Goal: Task Accomplishment & Management: Complete application form

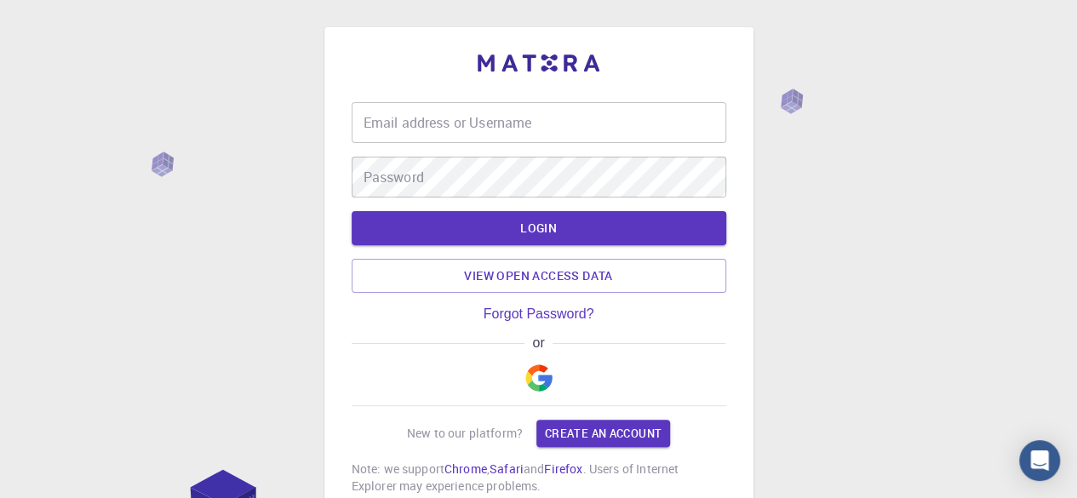
click at [538, 379] on img "button" at bounding box center [538, 377] width 27 height 27
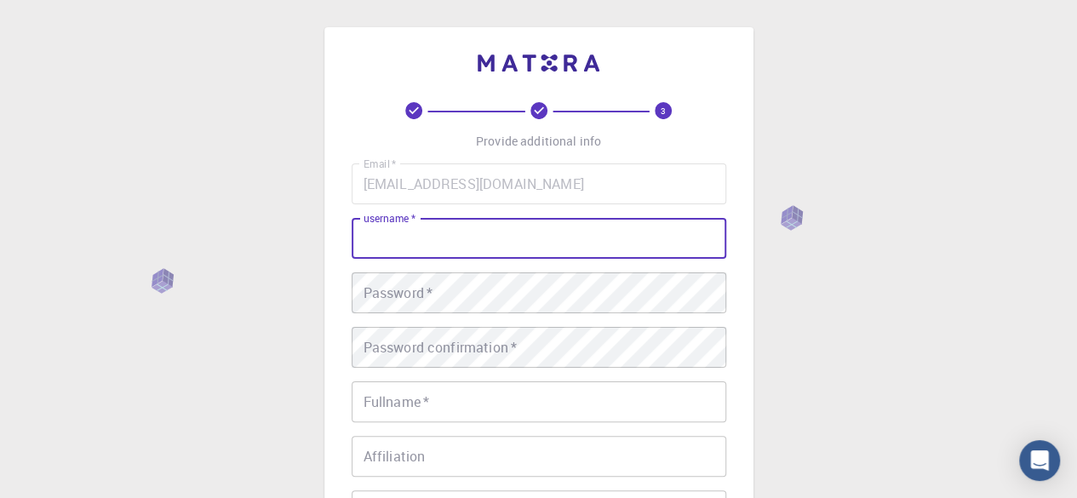
click at [483, 237] on input "username   *" at bounding box center [539, 238] width 374 height 41
type input "s"
type input "siphaluma"
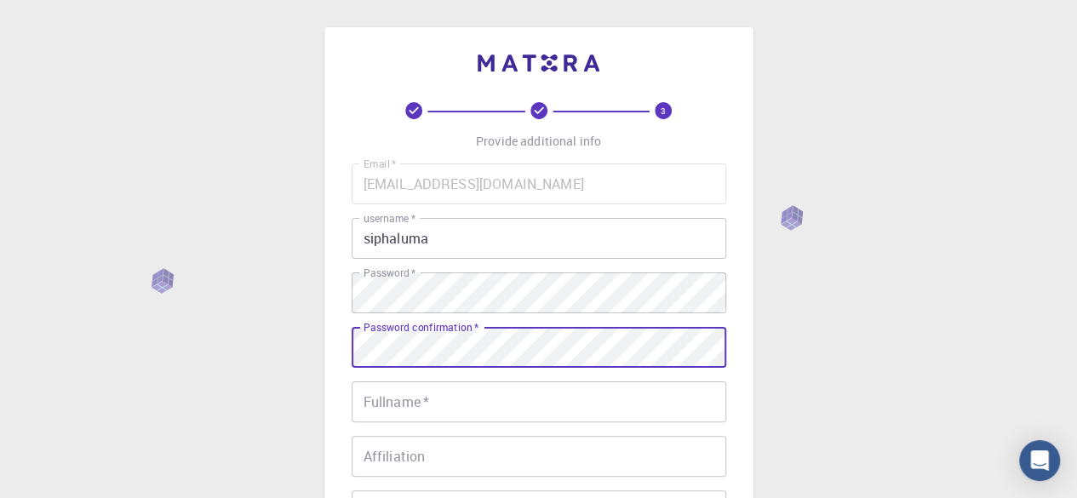
click at [431, 397] on input "Fullname   *" at bounding box center [539, 401] width 374 height 41
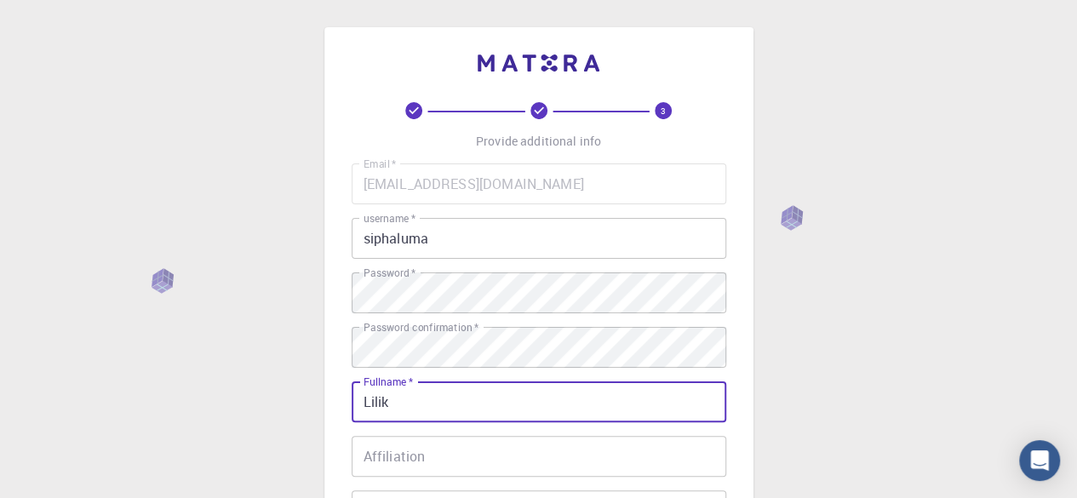
type input "Lilik"
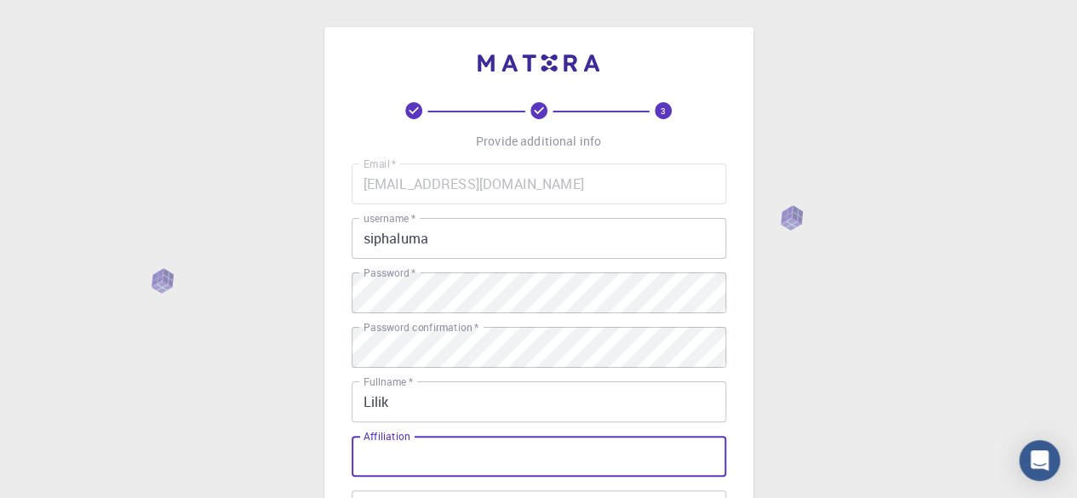
click at [485, 443] on input "Affiliation" at bounding box center [539, 456] width 374 height 41
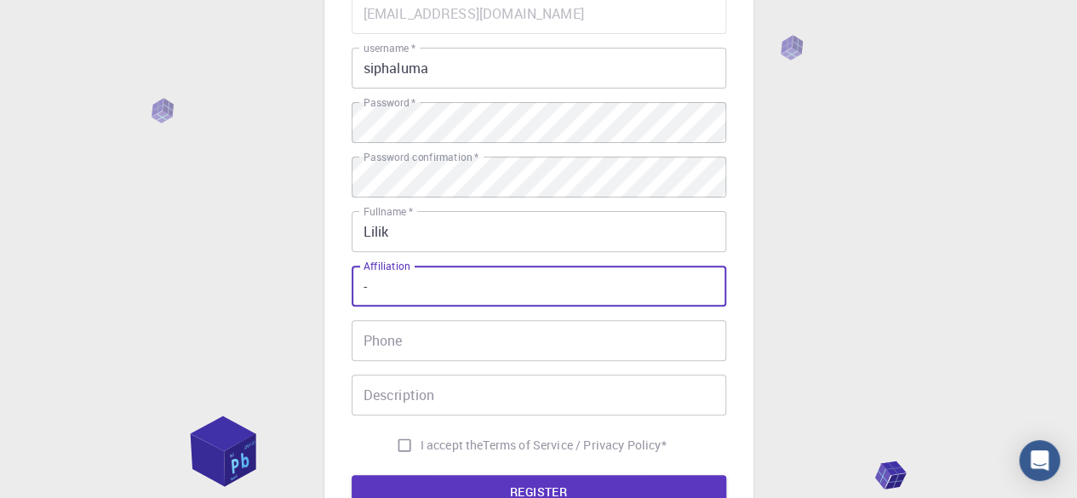
type input "-"
click at [456, 334] on input "Phone" at bounding box center [539, 340] width 374 height 41
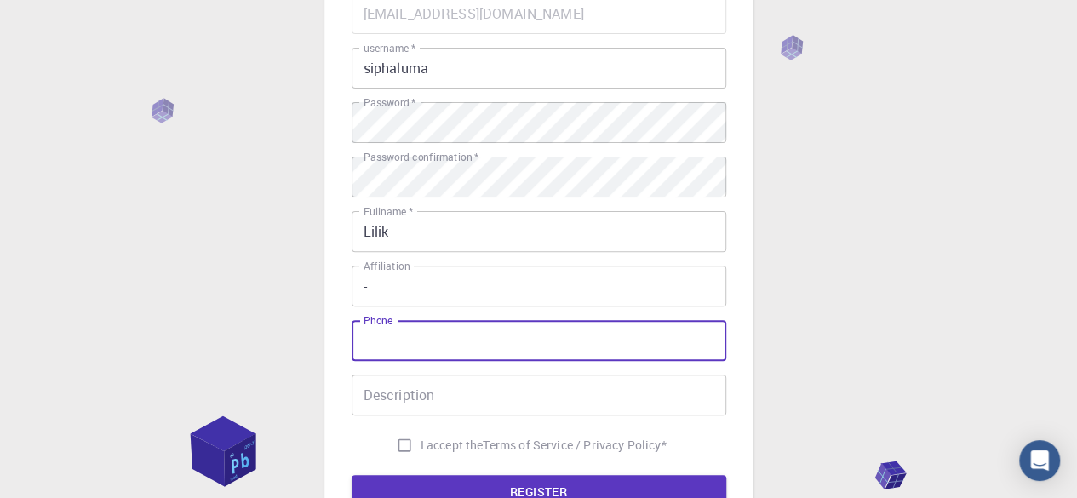
type input "085155229954"
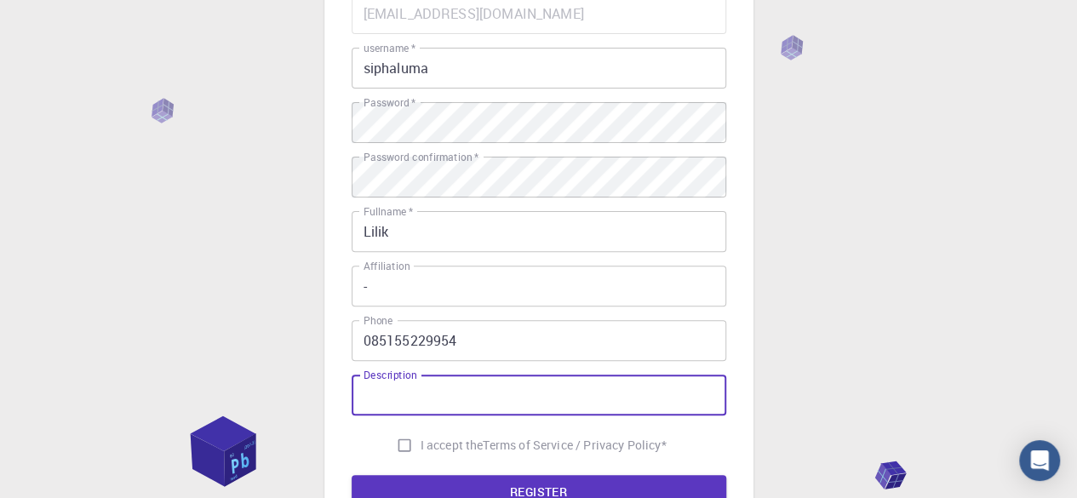
click at [453, 397] on input "Description" at bounding box center [539, 394] width 374 height 41
type input "a"
type input "Guru"
click at [405, 450] on input "I accept the Terms of Service / Privacy Policy *" at bounding box center [404, 445] width 32 height 32
checkbox input "true"
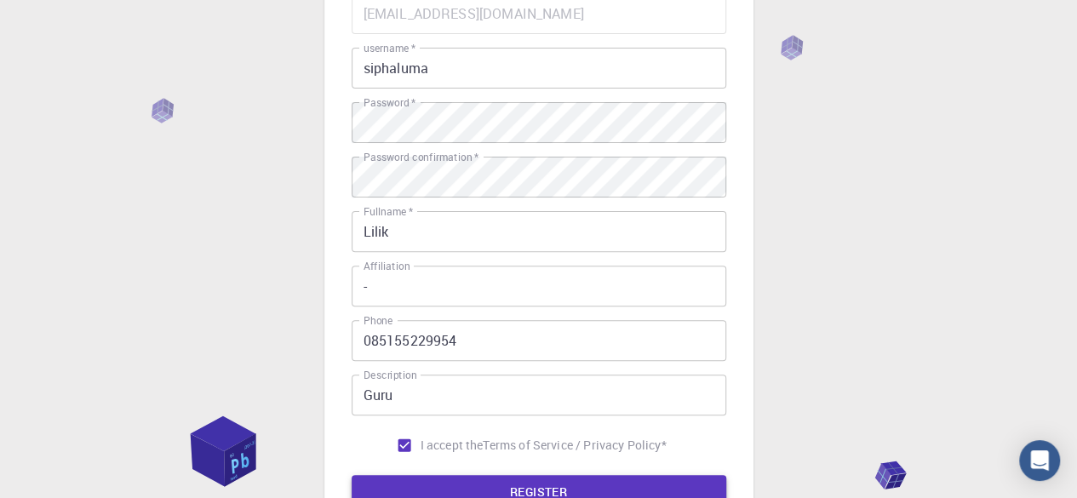
click at [440, 481] on button "REGISTER" at bounding box center [539, 492] width 374 height 34
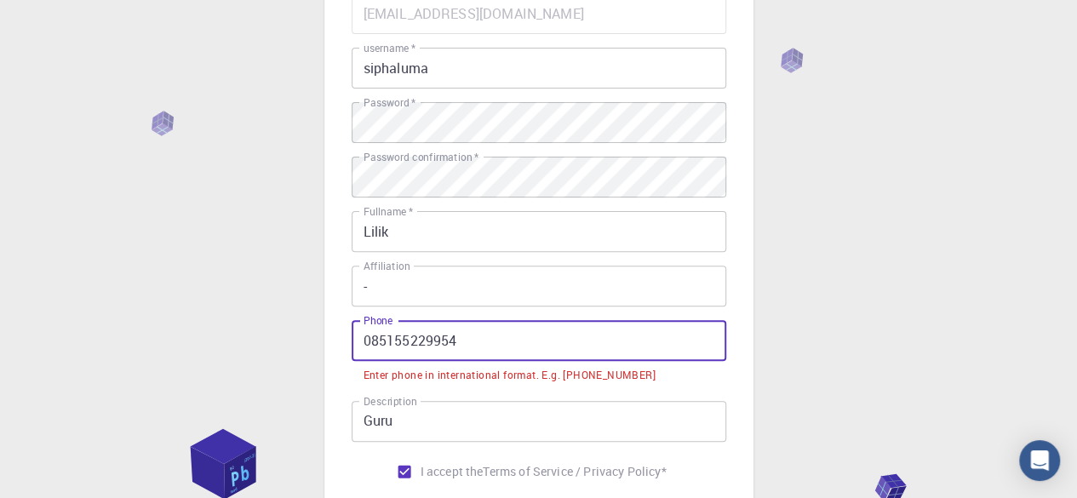
drag, startPoint x: 369, startPoint y: 336, endPoint x: 352, endPoint y: 341, distance: 18.6
click at [352, 341] on input "085155229954" at bounding box center [539, 340] width 374 height 41
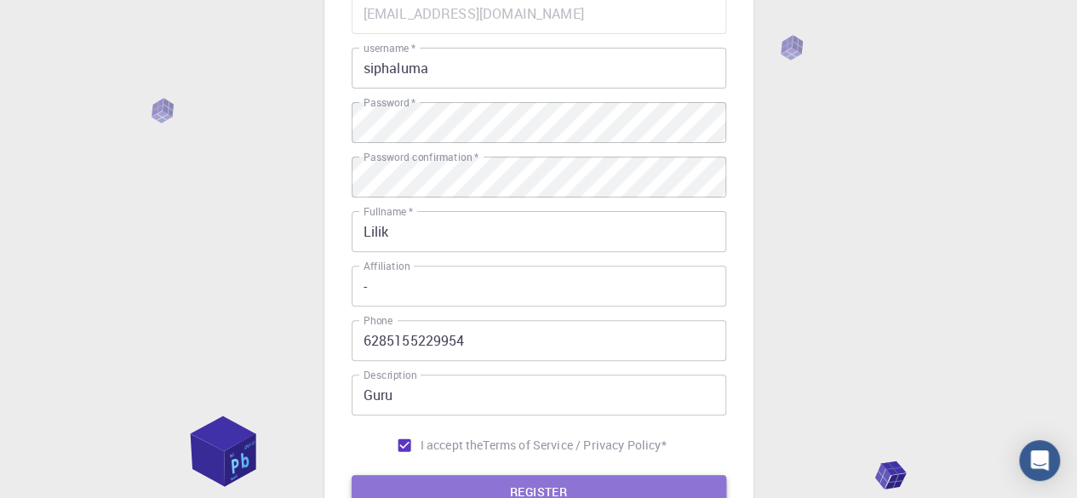
click at [547, 480] on button "REGISTER" at bounding box center [539, 492] width 374 height 34
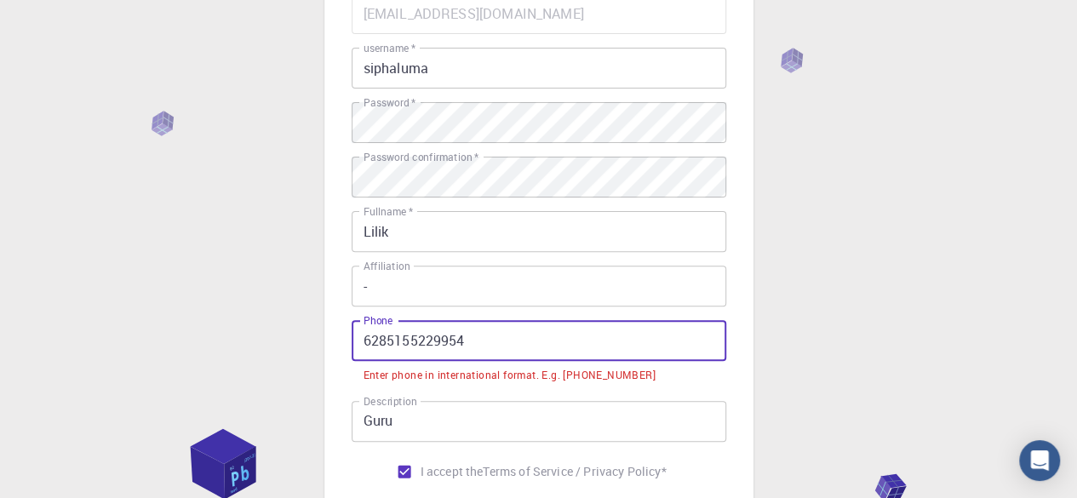
click at [364, 341] on input "6285155229954" at bounding box center [539, 340] width 374 height 41
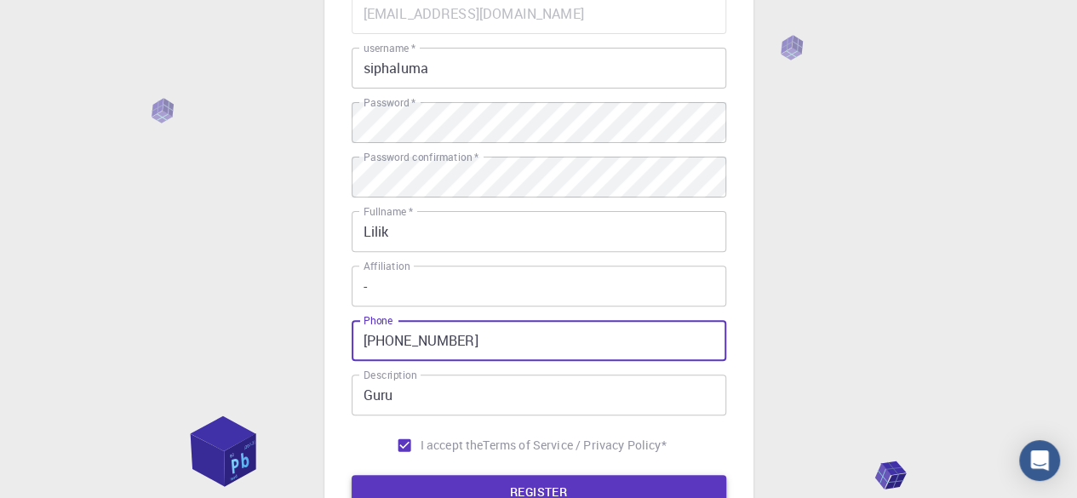
type input "[PHONE_NUMBER]"
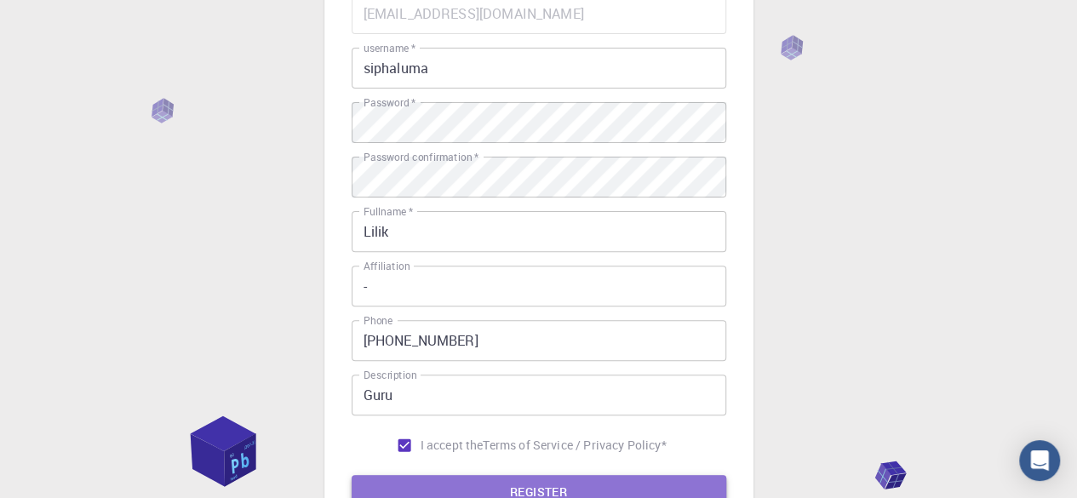
click at [517, 486] on button "REGISTER" at bounding box center [539, 492] width 374 height 34
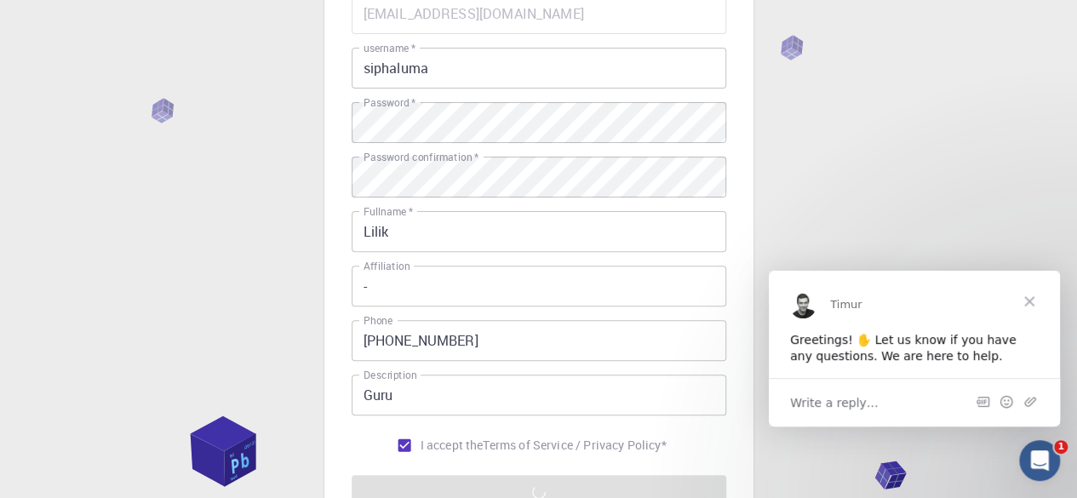
scroll to position [0, 0]
click at [1028, 298] on span "Close" at bounding box center [1028, 300] width 61 height 61
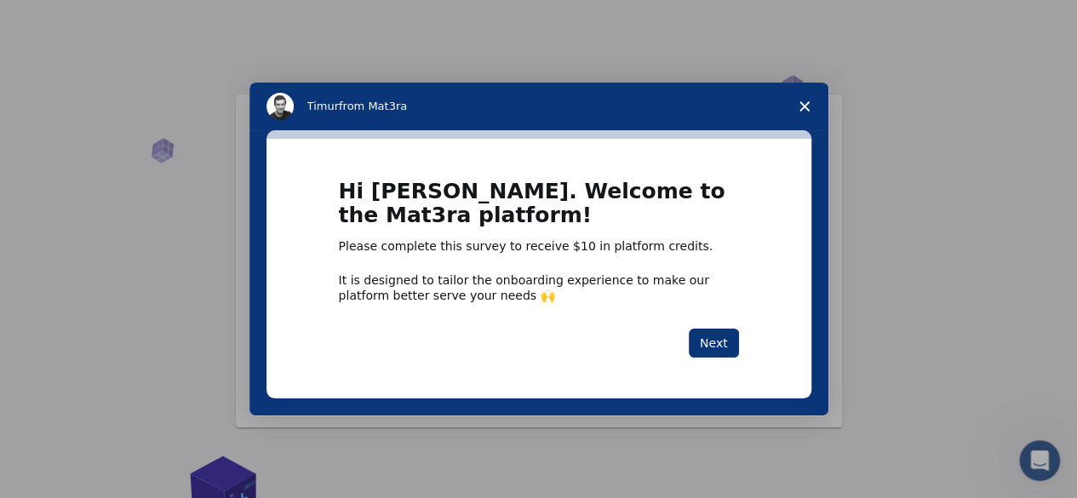
click at [803, 106] on polygon "Close survey" at bounding box center [804, 106] width 10 height 10
